Goal: Information Seeking & Learning: Learn about a topic

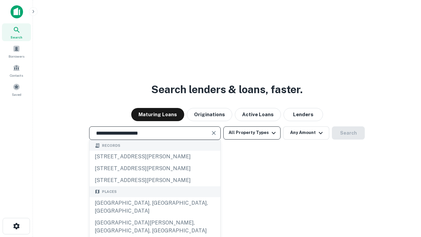
click at [155, 217] on div "Santa Monica, CA, USA" at bounding box center [155, 207] width 131 height 20
click at [252, 133] on button "All Property Types" at bounding box center [252, 132] width 57 height 13
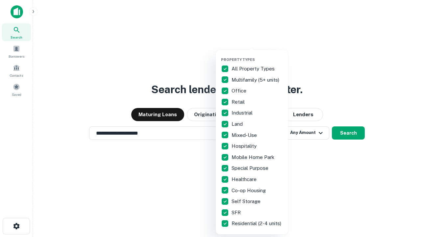
type input "**********"
click at [257, 55] on button "button" at bounding box center [257, 55] width 72 height 0
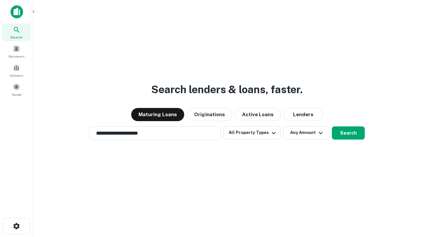
scroll to position [10, 0]
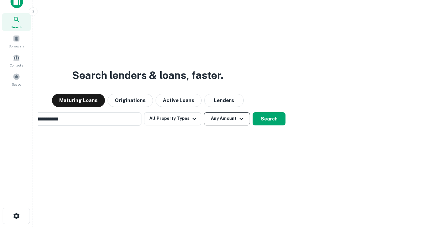
click at [204, 112] on button "Any Amount" at bounding box center [227, 118] width 46 height 13
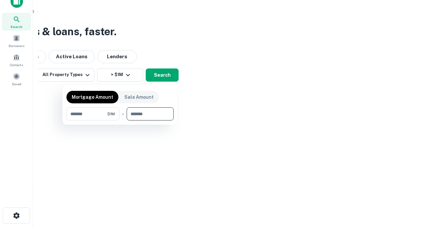
type input "*******"
click at [120, 121] on button "button" at bounding box center [120, 121] width 107 height 0
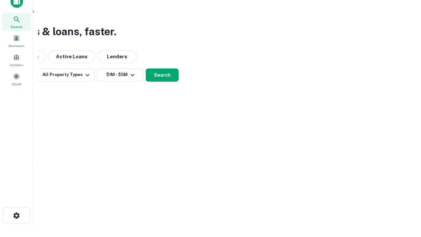
scroll to position [4, 122]
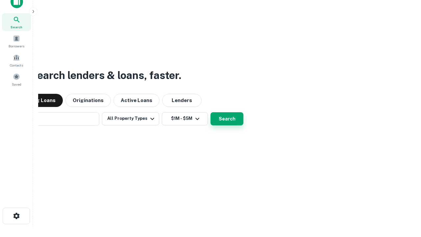
click at [211, 112] on button "Search" at bounding box center [227, 118] width 33 height 13
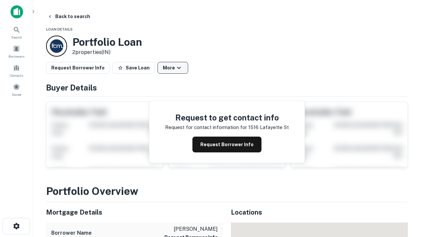
click at [173, 68] on button "More" at bounding box center [173, 68] width 31 height 12
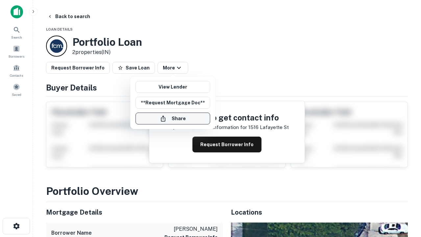
click at [173, 119] on button "Share" at bounding box center [173, 119] width 75 height 12
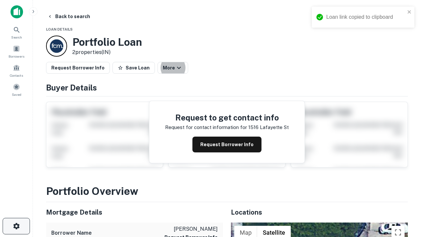
click at [16, 226] on icon "button" at bounding box center [17, 226] width 8 height 8
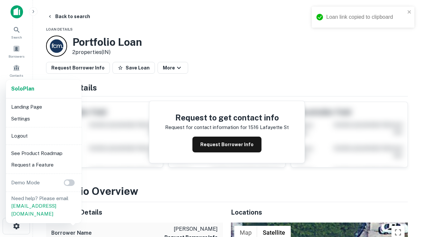
click at [43, 136] on li "Logout" at bounding box center [44, 136] width 70 height 12
